Goal: Task Accomplishment & Management: Manage account settings

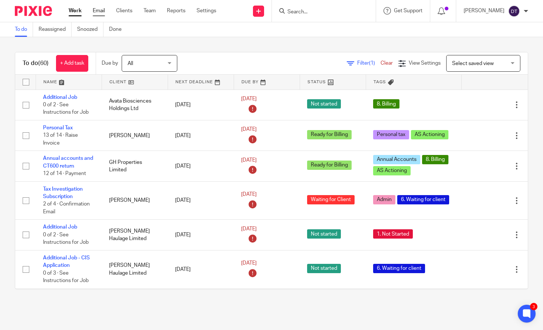
click at [98, 8] on link "Email" at bounding box center [99, 10] width 12 height 7
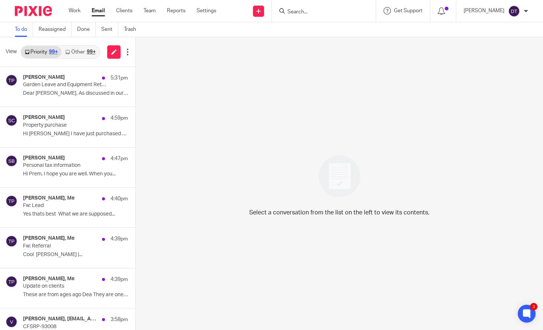
click at [78, 52] on link "Other 99+" at bounding box center [80, 52] width 37 height 12
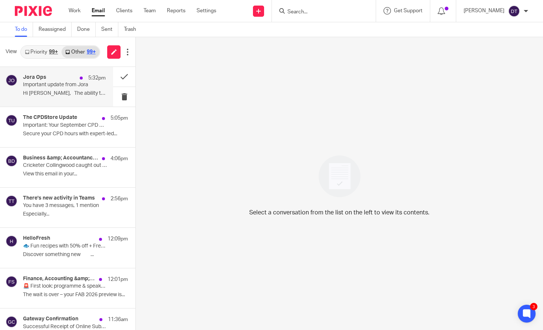
click at [68, 84] on p "Important update from Jora" at bounding box center [56, 85] width 66 height 6
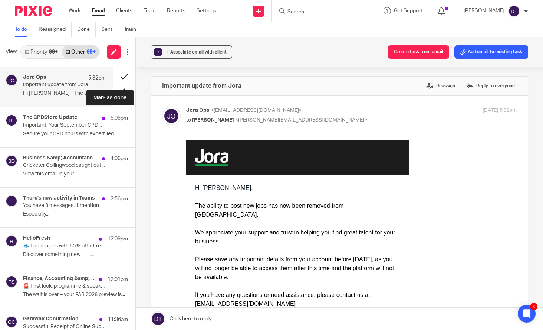
click at [129, 78] on button at bounding box center [124, 77] width 22 height 20
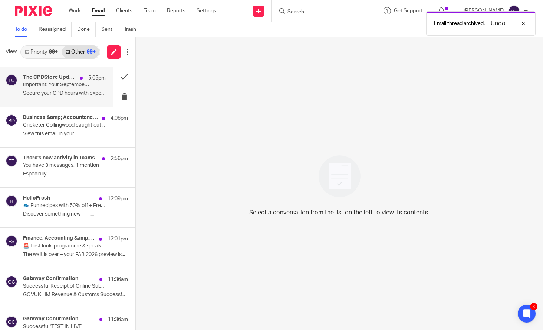
click at [83, 81] on div "5:05pm" at bounding box center [91, 77] width 30 height 7
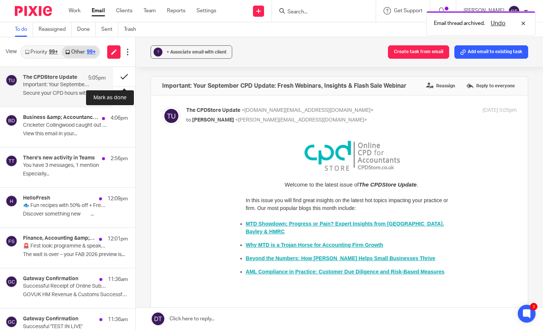
click at [125, 75] on button at bounding box center [124, 77] width 22 height 20
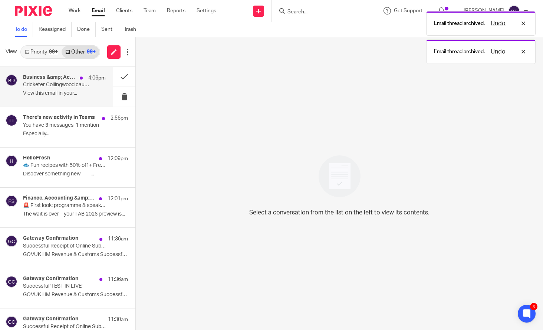
click at [78, 75] on div "4:06pm" at bounding box center [91, 77] width 30 height 7
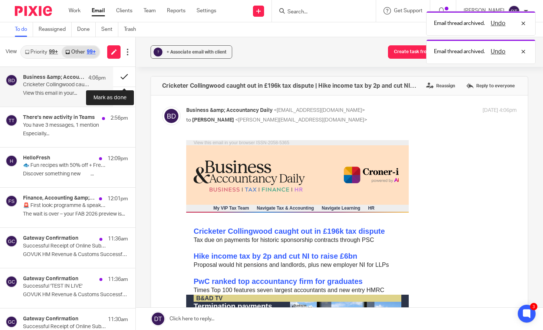
click at [124, 78] on button at bounding box center [124, 77] width 22 height 20
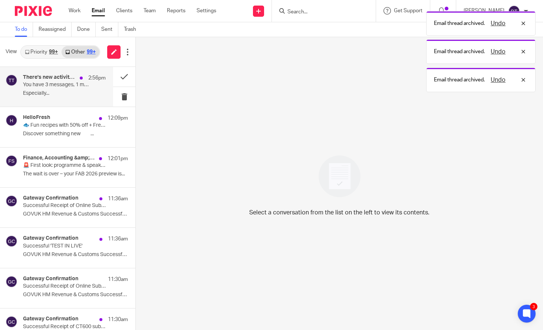
click at [84, 78] on div "2:56pm" at bounding box center [91, 77] width 30 height 7
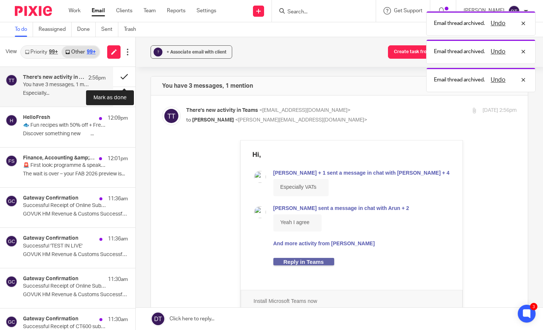
click at [128, 75] on button at bounding box center [124, 77] width 22 height 20
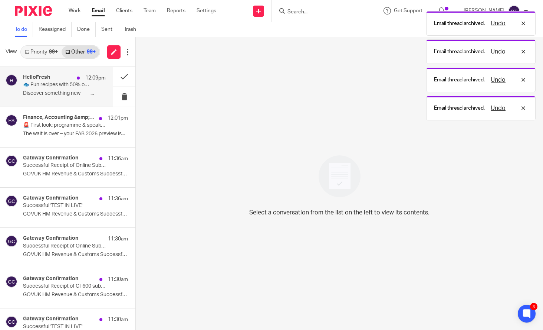
click at [81, 79] on div "12:09pm" at bounding box center [89, 77] width 33 height 7
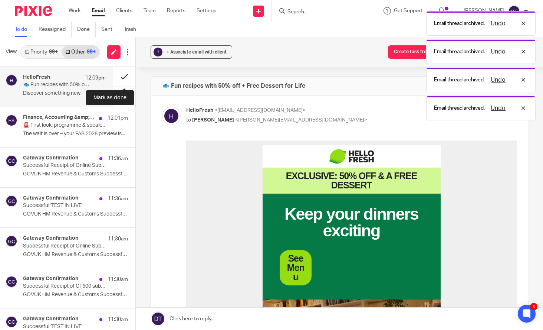
click at [128, 75] on button at bounding box center [124, 77] width 22 height 20
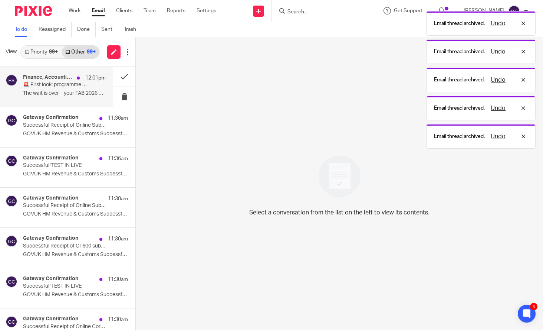
click at [86, 81] on p "12:01pm" at bounding box center [95, 77] width 20 height 7
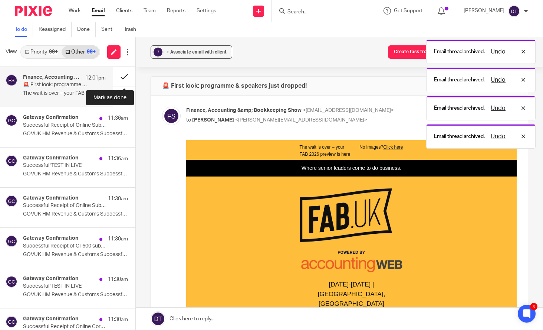
click at [128, 75] on button at bounding box center [124, 77] width 22 height 20
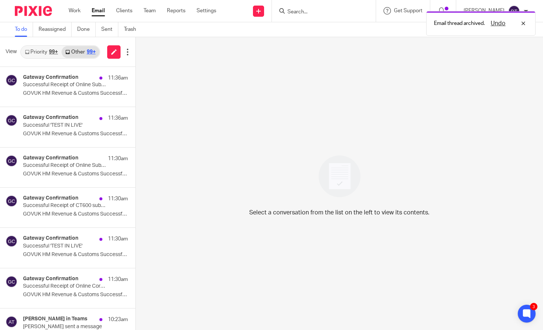
click at [46, 51] on link "Priority 99+" at bounding box center [41, 52] width 40 height 12
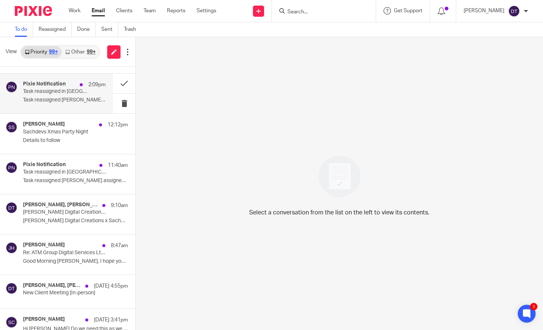
scroll to position [315, 0]
click at [54, 95] on div "Pixie Notification 2:09pm Task reassigned in Pixie Task reassigned [PERSON_NAME…" at bounding box center [64, 93] width 83 height 25
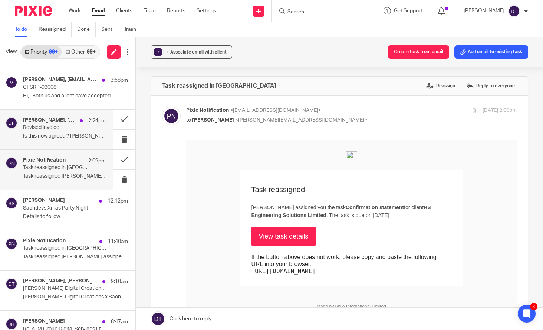
scroll to position [235, 0]
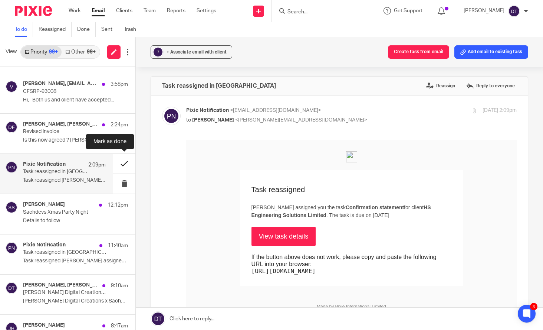
click at [123, 162] on button at bounding box center [124, 164] width 22 height 20
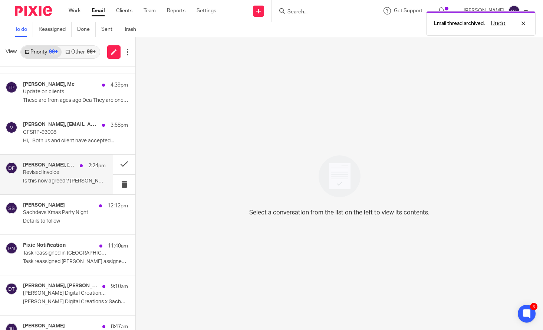
scroll to position [192, 0]
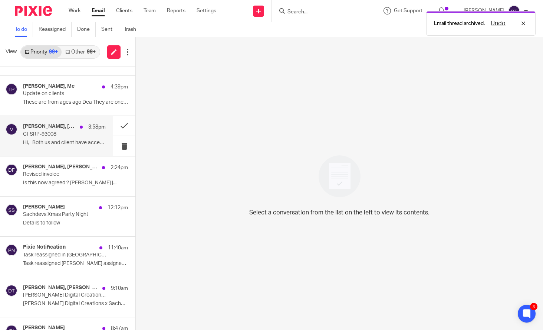
click at [64, 141] on p "Hi, Both us and client have accepted..." at bounding box center [64, 143] width 83 height 6
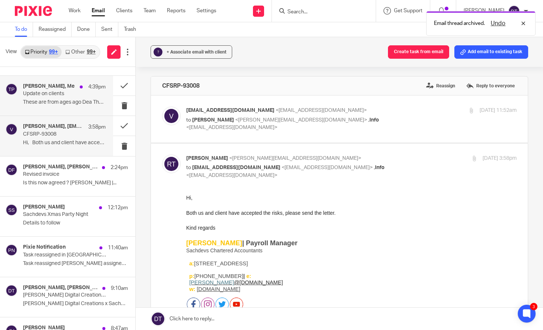
scroll to position [0, 0]
click at [67, 96] on div "[PERSON_NAME], Me 4:39pm Update on clients These are from ages ago Dea They are…" at bounding box center [64, 95] width 83 height 25
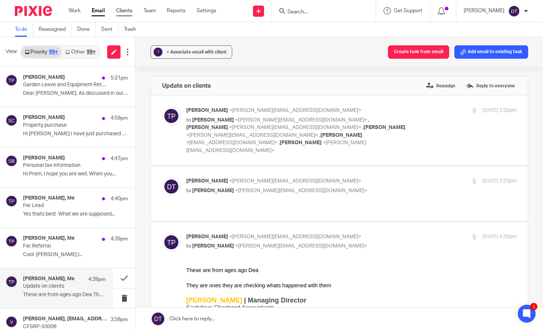
click at [124, 10] on link "Clients" at bounding box center [124, 10] width 16 height 7
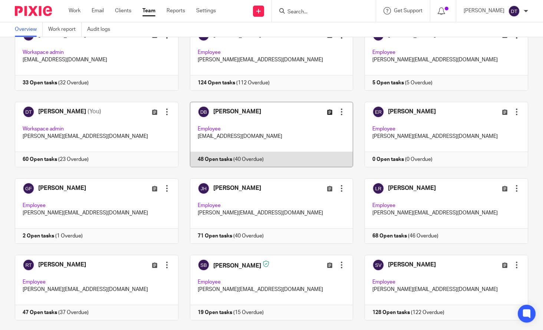
scroll to position [56, 0]
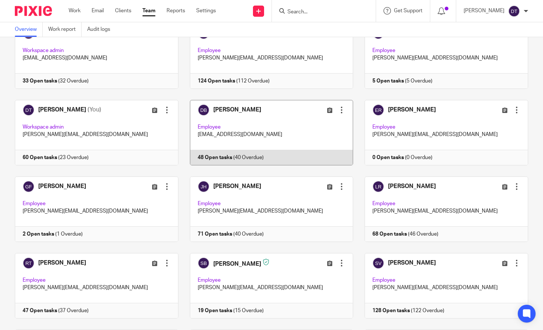
click at [291, 131] on link at bounding box center [266, 132] width 175 height 65
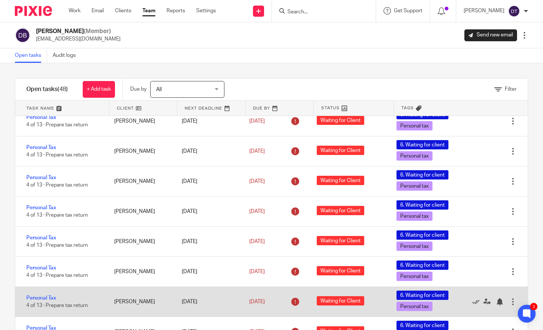
scroll to position [1211, 0]
